Goal: Task Accomplishment & Management: Manage account settings

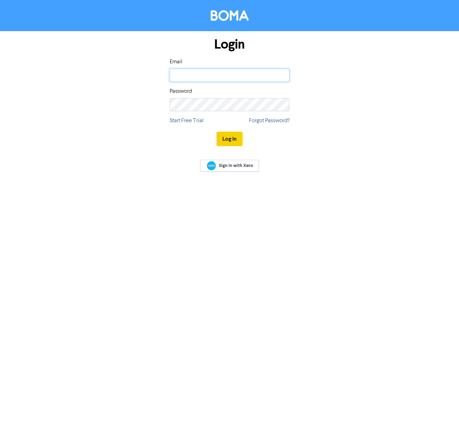
type input "[EMAIL_ADDRESS][DOMAIN_NAME]"
click at [228, 139] on button "Log In" at bounding box center [230, 139] width 26 height 14
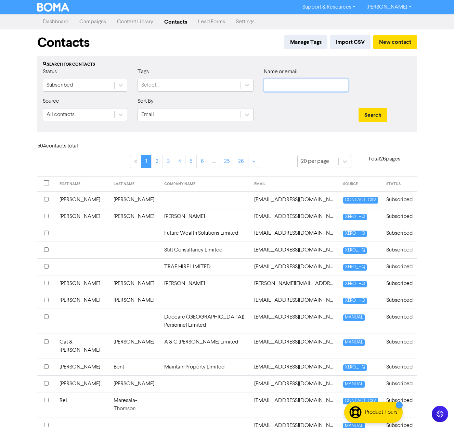
click at [272, 87] on input "text" at bounding box center [306, 85] width 85 height 13
type input "[PERSON_NAME]"
click at [359, 108] on button "Search" at bounding box center [373, 115] width 29 height 14
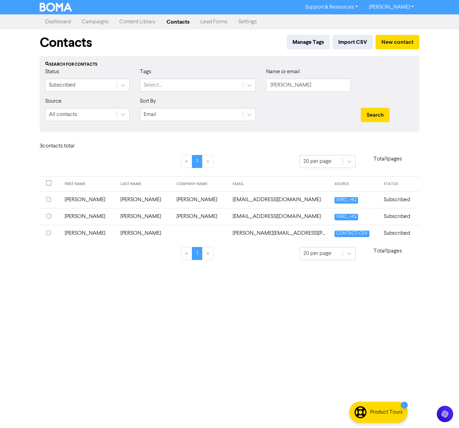
click at [239, 232] on td "[PERSON_NAME][EMAIL_ADDRESS][PERSON_NAME][DOMAIN_NAME]" at bounding box center [280, 233] width 102 height 17
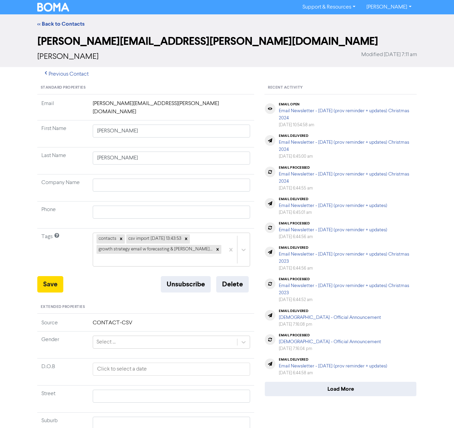
click at [132, 276] on div "Save Unsubscribe Delete" at bounding box center [145, 284] width 217 height 16
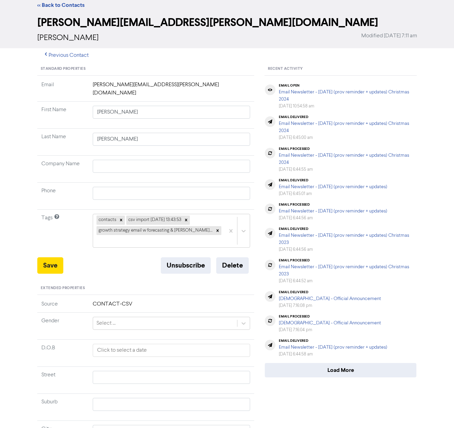
scroll to position [34, 0]
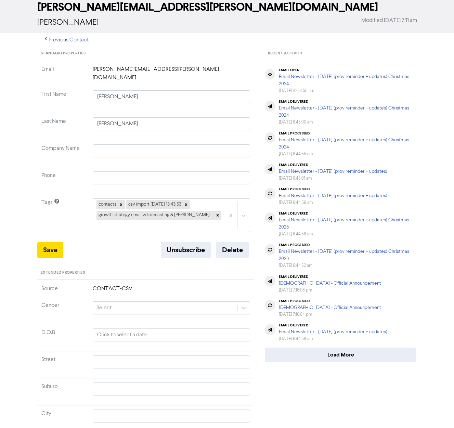
click at [122, 242] on div "Save Unsubscribe Delete" at bounding box center [145, 250] width 217 height 16
click at [213, 208] on div "contacts csv import [DATE] 13:43:53 growth strategy email w forecasting & hanna…" at bounding box center [159, 215] width 132 height 33
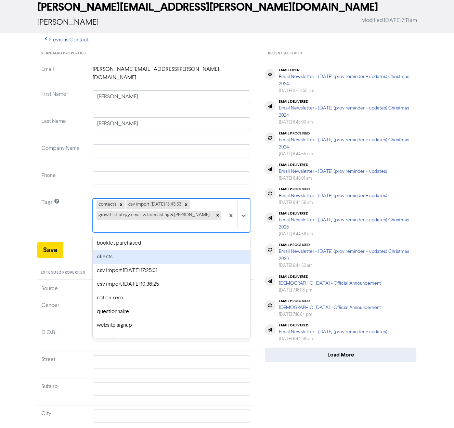
click at [134, 250] on div "clients" at bounding box center [172, 257] width 158 height 14
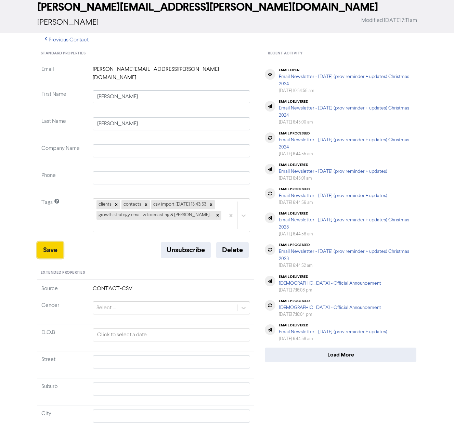
click at [58, 242] on button "Save" at bounding box center [50, 250] width 26 height 16
